Goal: Find contact information

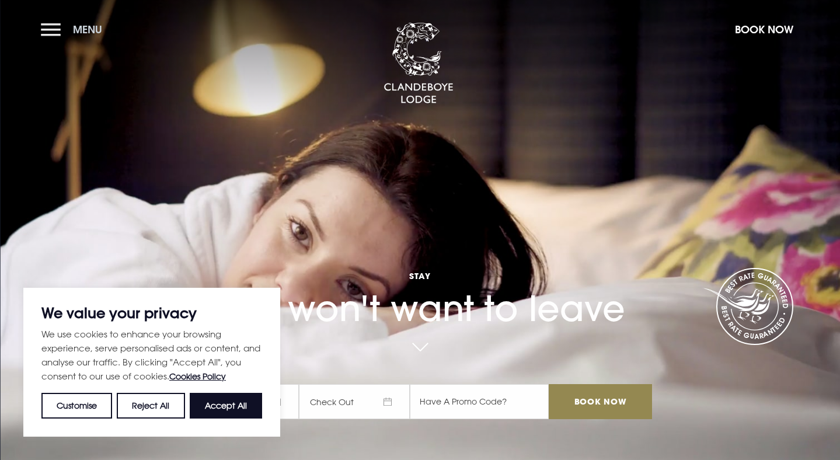
click at [48, 30] on button "Menu" at bounding box center [74, 29] width 67 height 25
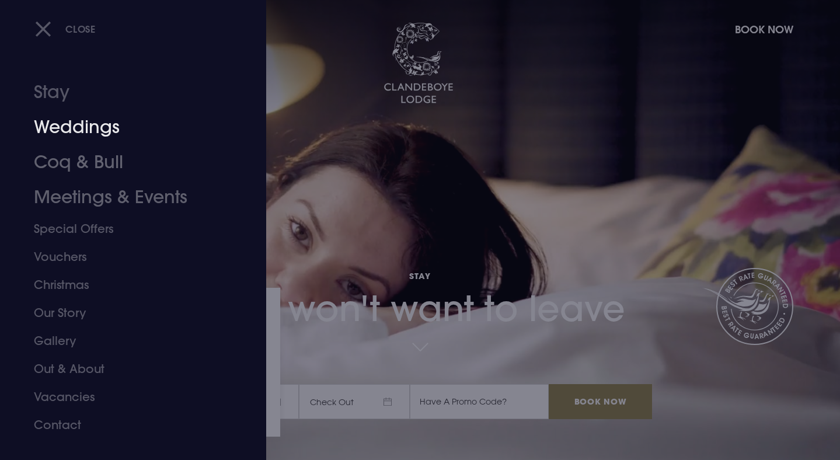
click at [73, 140] on link "Weddings" at bounding box center [126, 127] width 184 height 35
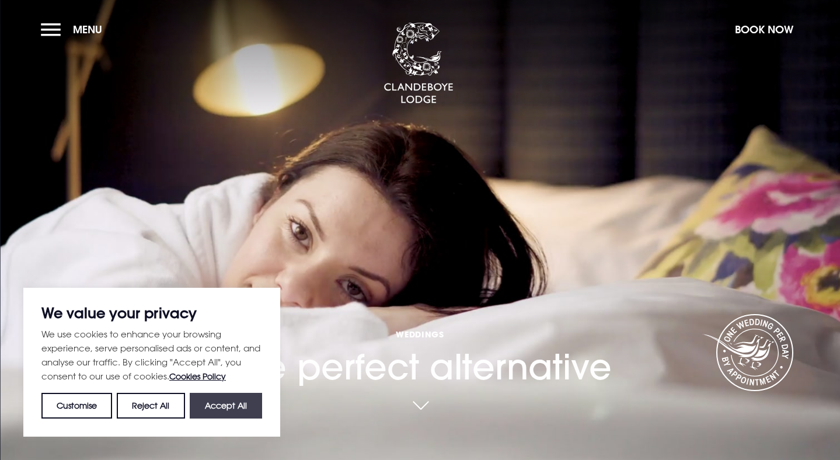
click at [229, 412] on button "Accept All" at bounding box center [226, 406] width 72 height 26
checkbox input "true"
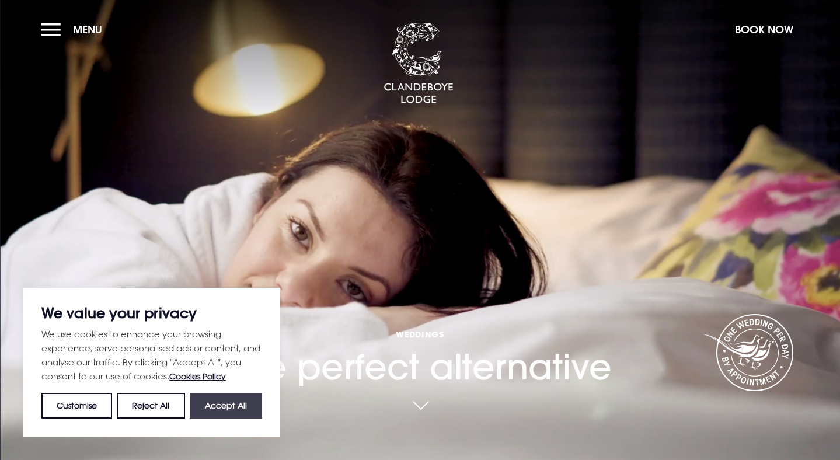
checkbox input "true"
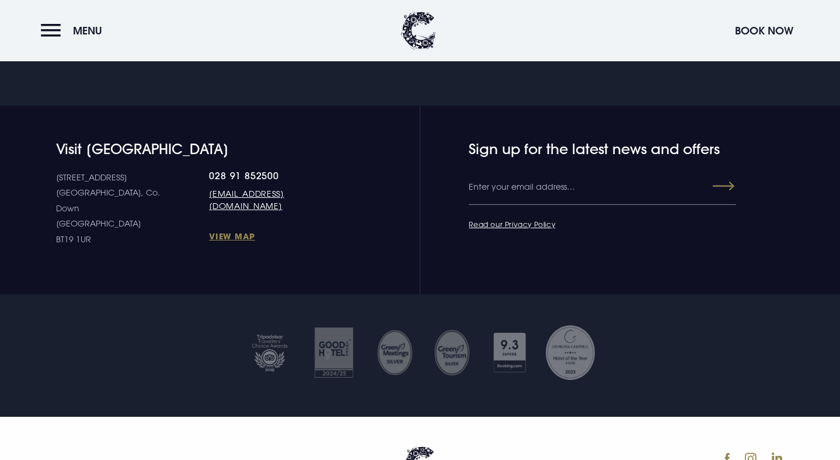
scroll to position [4481, 0]
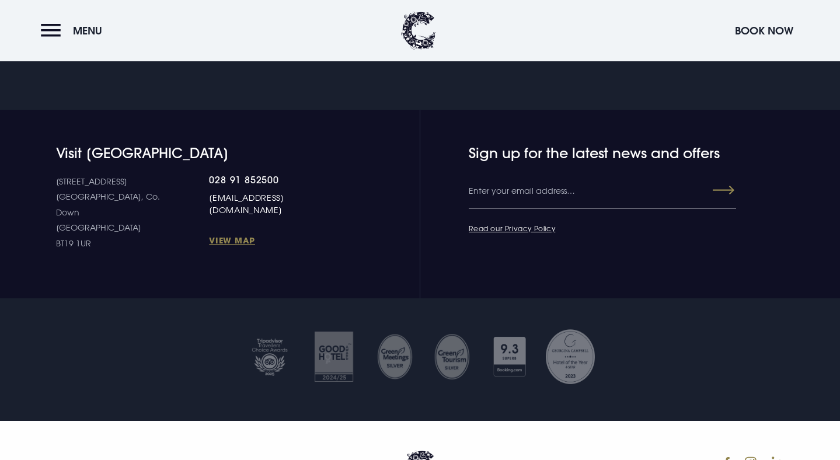
drag, startPoint x: 332, startPoint y: 196, endPoint x: 165, endPoint y: 191, distance: 167.1
click at [165, 191] on div "10 Estate Road Bangor, Co. Down Northern Ireland BT19 1UR 028 91 852500 welcome…" at bounding box center [200, 213] width 288 height 78
click at [233, 231] on div "028 91 852500 welcome@clandeboyelodge.co.uk View Map" at bounding box center [276, 213] width 135 height 78
drag, startPoint x: 345, startPoint y: 192, endPoint x: 163, endPoint y: 196, distance: 181.6
click at [163, 194] on div "Visit Clandeboye Lodge 10 Estate Road Bangor, Co. Down Northern Ireland BT19 1U…" at bounding box center [420, 198] width 826 height 107
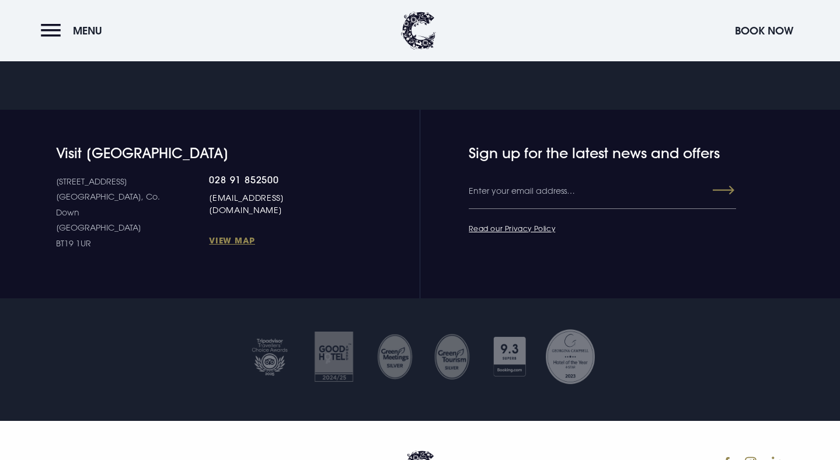
copy link "[EMAIL_ADDRESS][DOMAIN_NAME]"
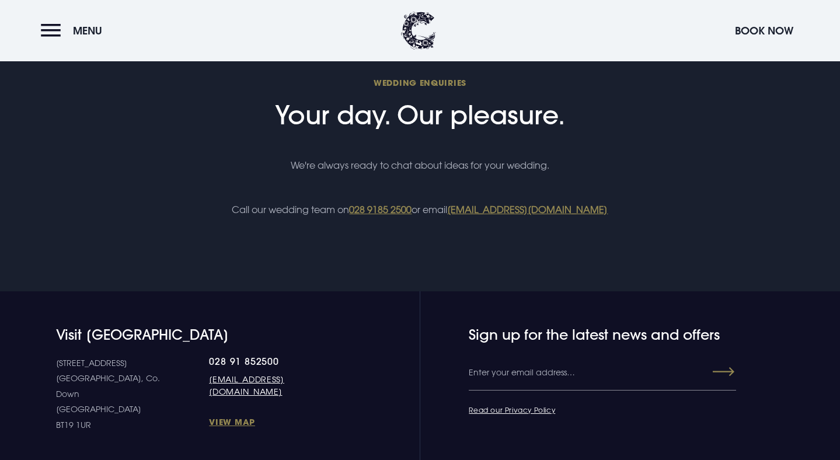
scroll to position [4295, 0]
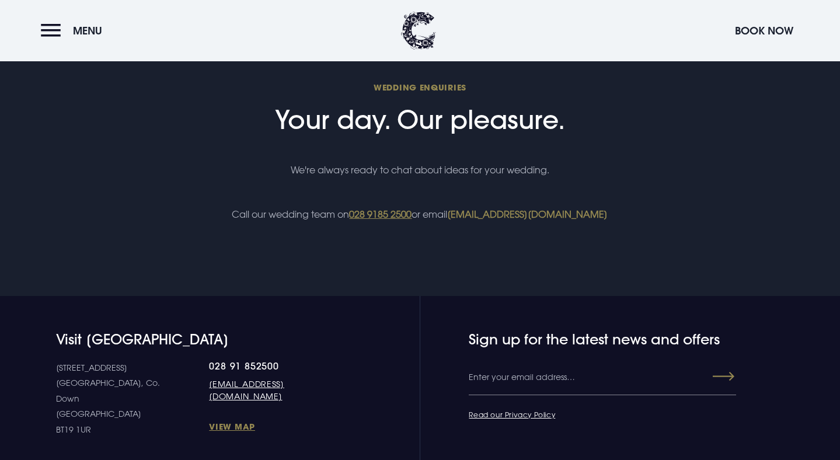
drag, startPoint x: 652, startPoint y: 206, endPoint x: 454, endPoint y: 216, distance: 197.6
click at [454, 216] on p "Call our wedding team on 028 9185 2500 or email weddings@clandeboyelodge.co.uk" at bounding box center [420, 215] width 556 height 18
copy link "weddings@clandeboyelodge.co.uk"
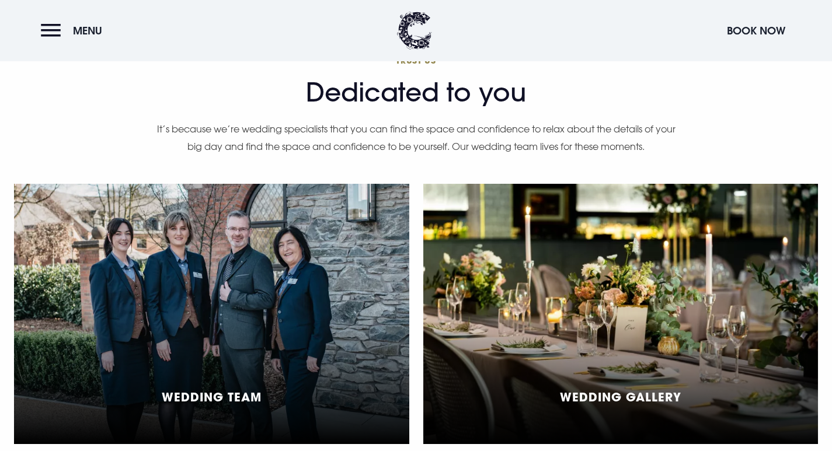
scroll to position [2941, 0]
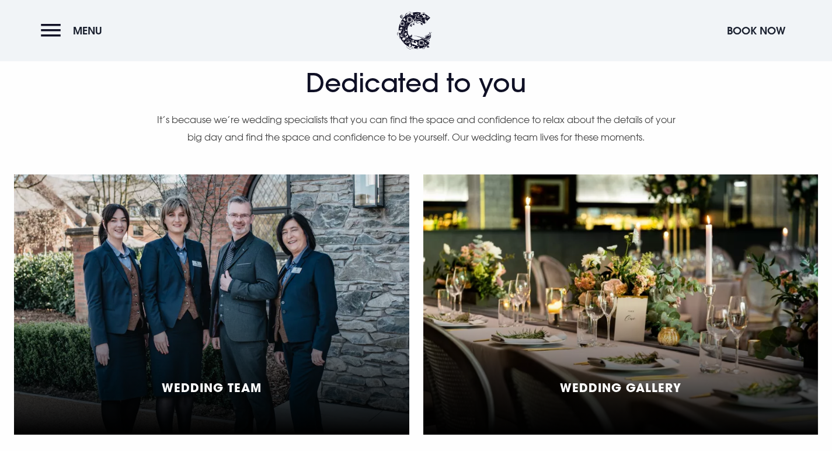
click at [232, 347] on div "Wedding Team" at bounding box center [211, 305] width 395 height 260
